Goal: Transaction & Acquisition: Purchase product/service

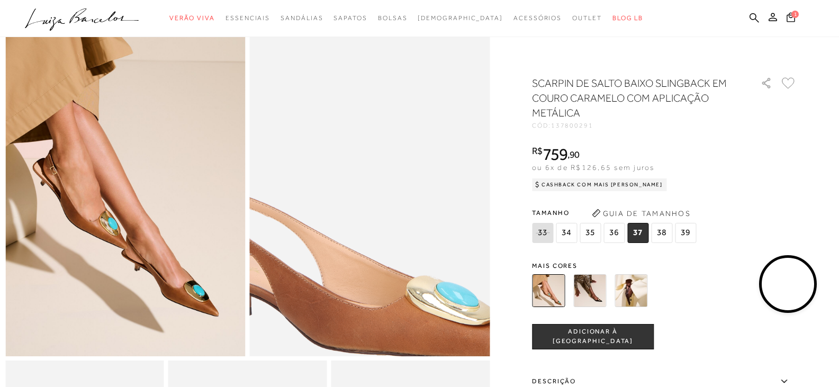
scroll to position [106, 0]
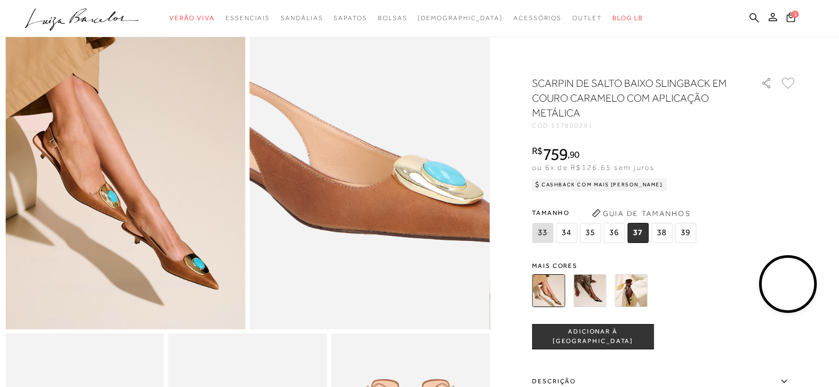
click at [397, 204] on img at bounding box center [345, 98] width 480 height 721
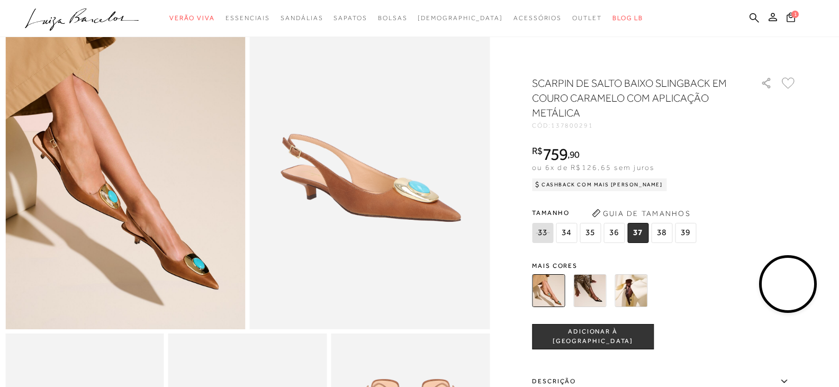
click at [372, 212] on img at bounding box center [370, 149] width 240 height 360
click at [600, 286] on img at bounding box center [589, 290] width 33 height 33
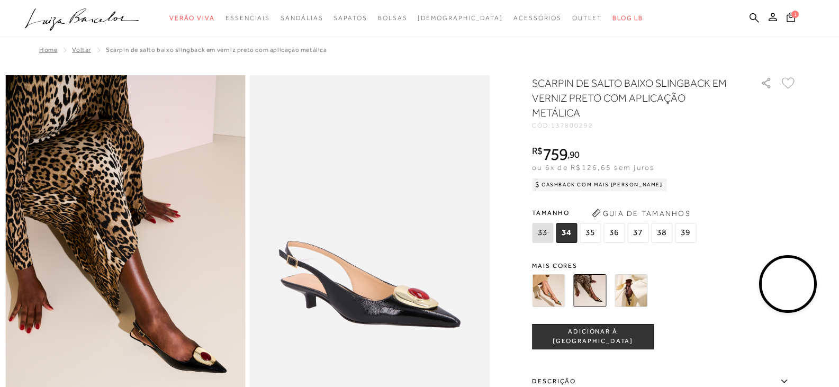
click at [631, 291] on img at bounding box center [631, 290] width 33 height 33
click at [598, 296] on img at bounding box center [589, 290] width 33 height 33
click at [632, 296] on img at bounding box center [631, 290] width 33 height 33
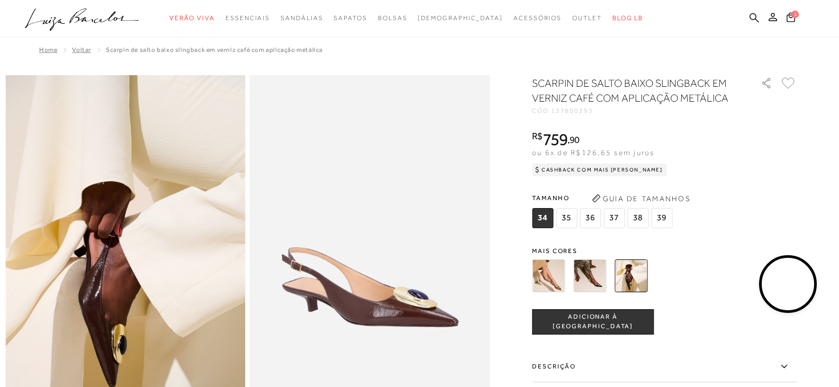
click at [801, 278] on video at bounding box center [788, 284] width 50 height 50
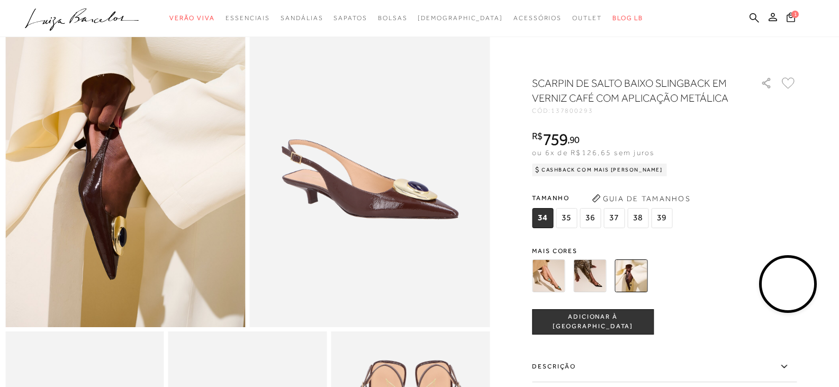
scroll to position [159, 0]
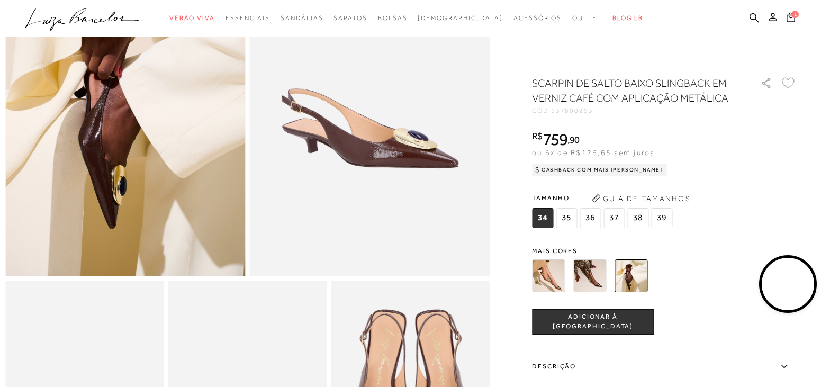
click at [794, 16] on span "1" at bounding box center [795, 14] width 7 height 7
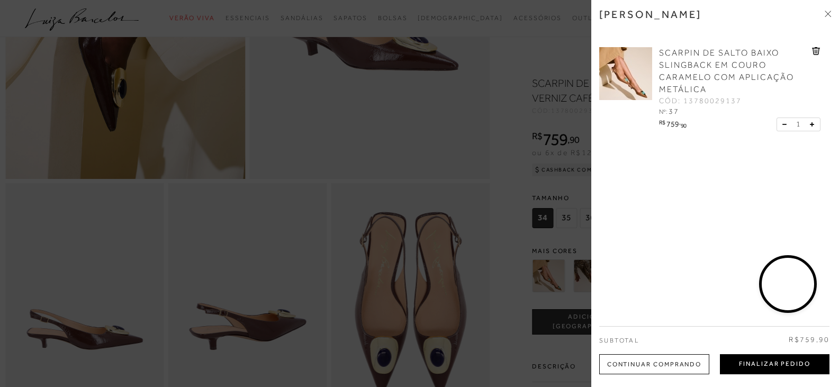
scroll to position [265, 0]
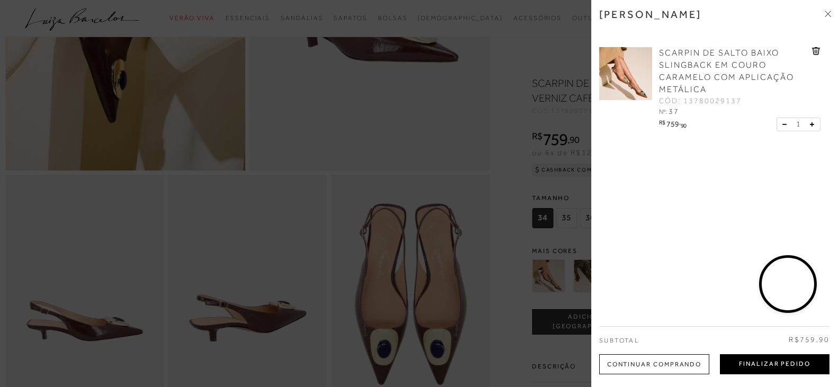
click at [776, 365] on button "Finalizar Pedido" at bounding box center [775, 364] width 110 height 20
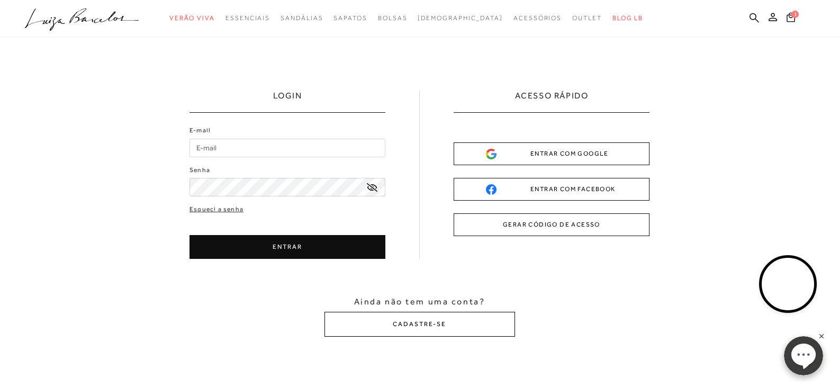
click at [413, 327] on button "CADASTRE-SE" at bounding box center [420, 324] width 191 height 25
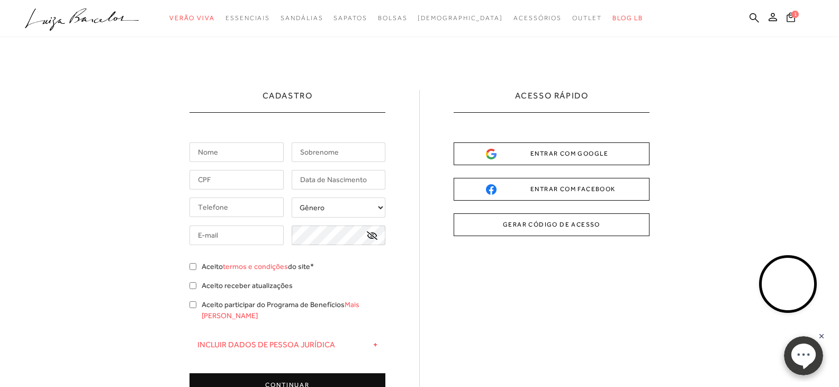
click at [255, 154] on input "text" at bounding box center [237, 152] width 94 height 20
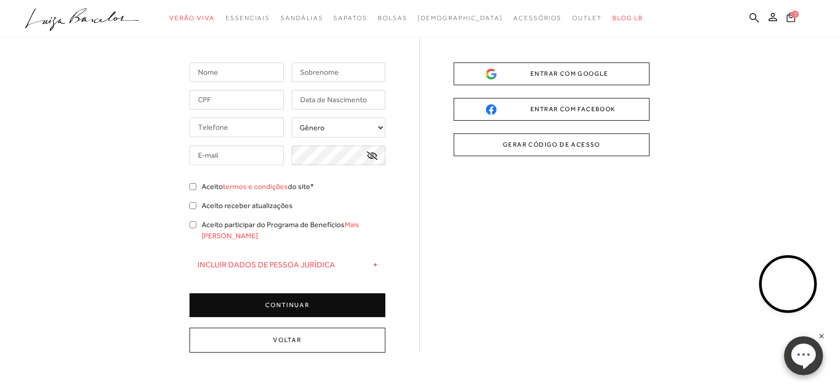
scroll to position [106, 0]
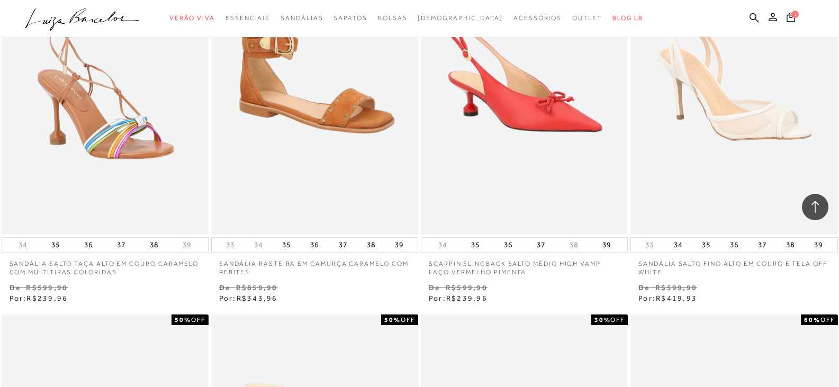
scroll to position [1535, 0]
